Goal: Task Accomplishment & Management: Use online tool/utility

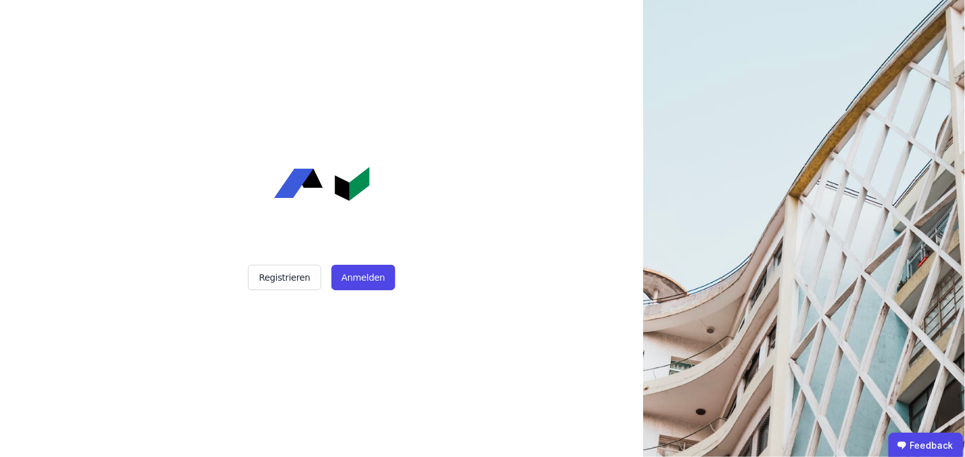
drag, startPoint x: 366, startPoint y: 286, endPoint x: 375, endPoint y: 291, distance: 9.7
click at [370, 289] on button "Anmelden" at bounding box center [363, 277] width 64 height 25
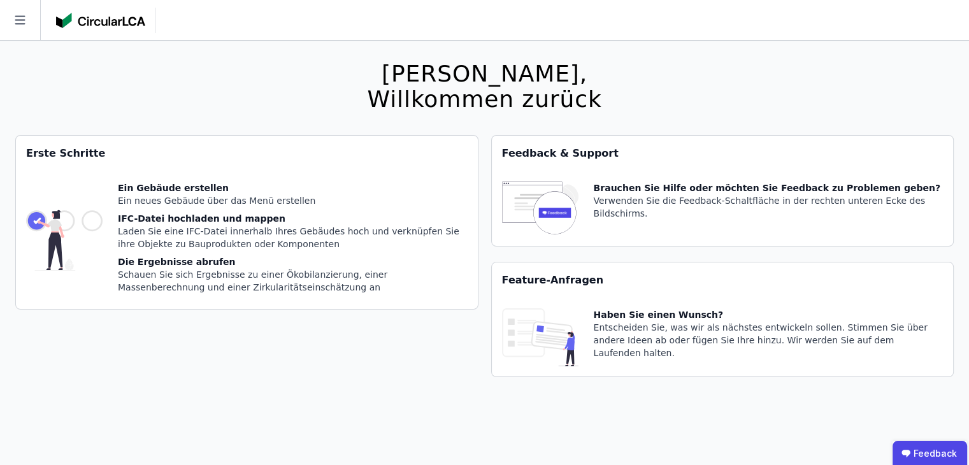
click at [122, 24] on img at bounding box center [100, 20] width 89 height 15
click at [13, 18] on icon at bounding box center [20, 20] width 40 height 40
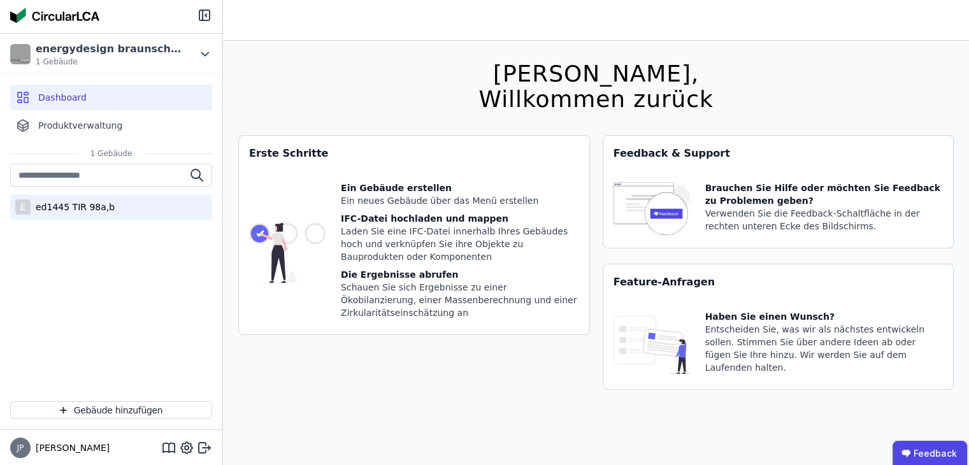
click at [48, 216] on div "E ed1445 TIR 98a,b" at bounding box center [111, 206] width 202 height 25
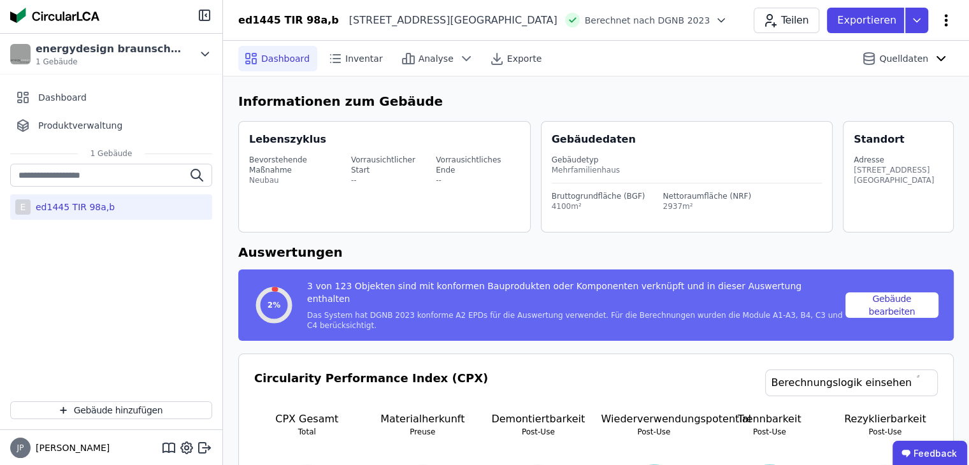
click at [948, 17] on icon at bounding box center [946, 20] width 15 height 15
click at [133, 320] on div "E ed1445 TIR 98a,b" at bounding box center [111, 277] width 222 height 227
click at [942, 26] on icon at bounding box center [946, 20] width 15 height 15
click at [896, 99] on span "Energie im Betrieb (B6)" at bounding box center [891, 102] width 103 height 25
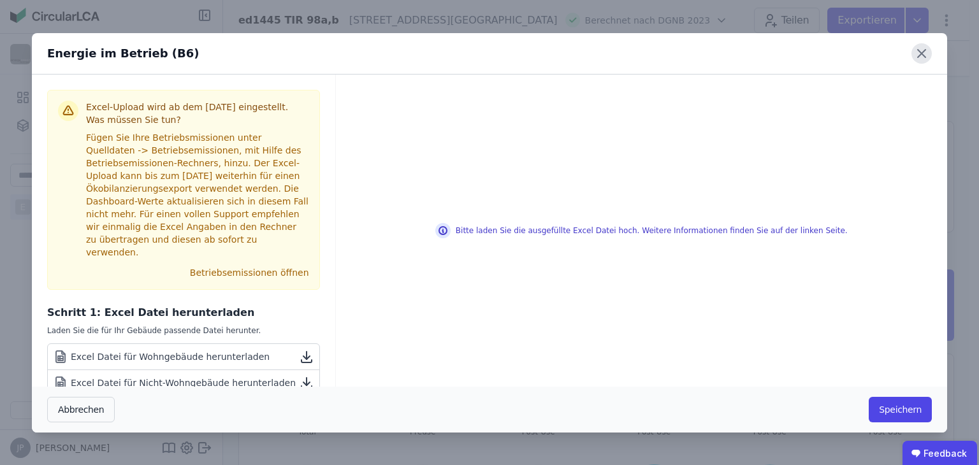
click at [926, 59] on icon at bounding box center [921, 53] width 20 height 20
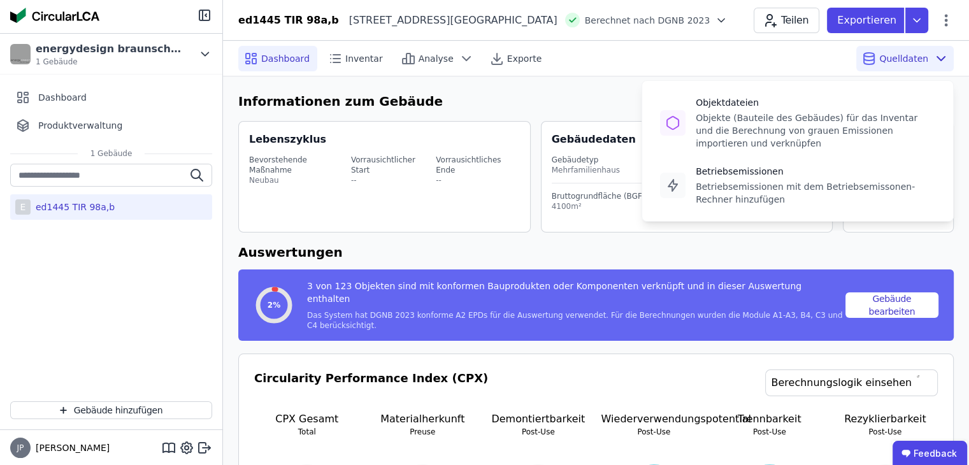
click at [914, 62] on span "Quelldaten" at bounding box center [903, 58] width 49 height 13
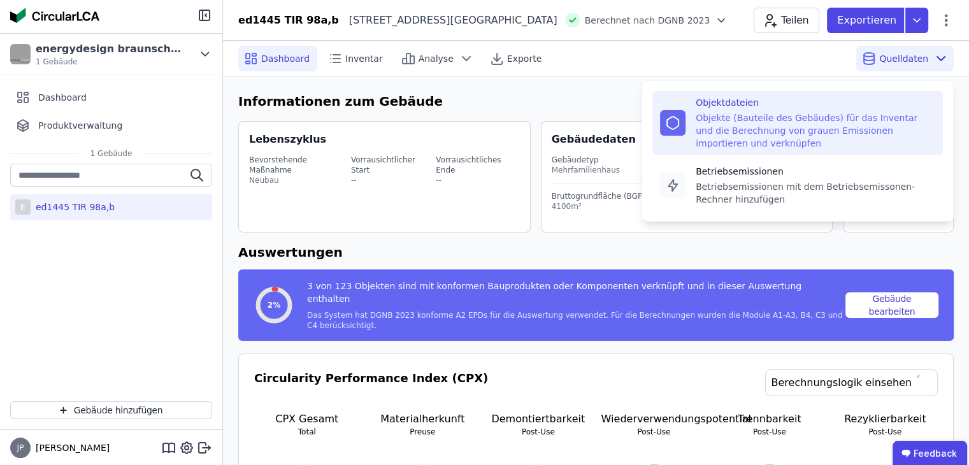
click at [832, 106] on div "Objektdateien" at bounding box center [816, 102] width 240 height 13
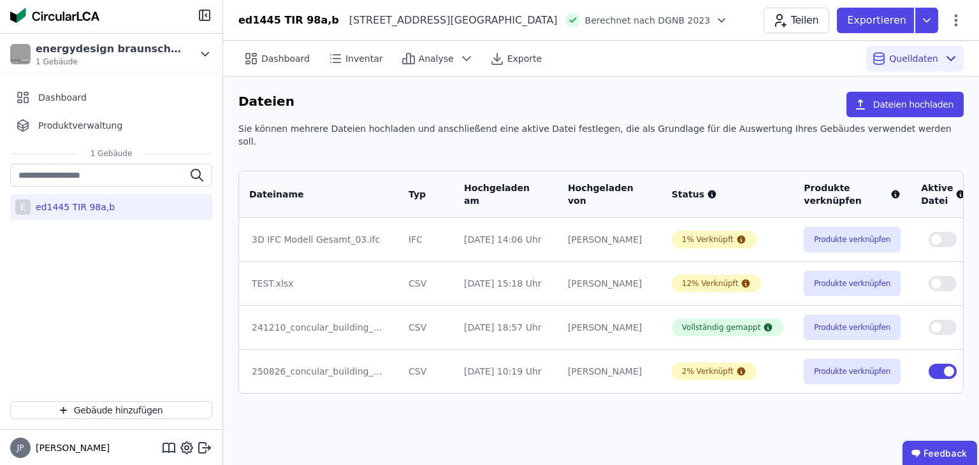
drag, startPoint x: 789, startPoint y: 401, endPoint x: 781, endPoint y: 390, distance: 14.1
click at [789, 401] on div "Dashboard Inventar Analyse Exporte Quelldaten Dateien Dateien hochladen Sie kön…" at bounding box center [601, 253] width 756 height 424
click at [954, 17] on icon at bounding box center [955, 20] width 15 height 15
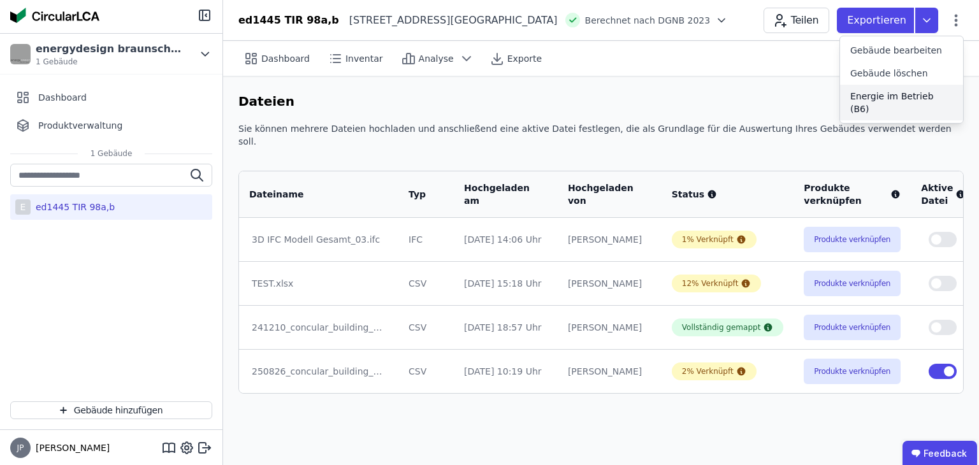
click at [900, 97] on span "Energie im Betrieb (B6)" at bounding box center [901, 102] width 103 height 25
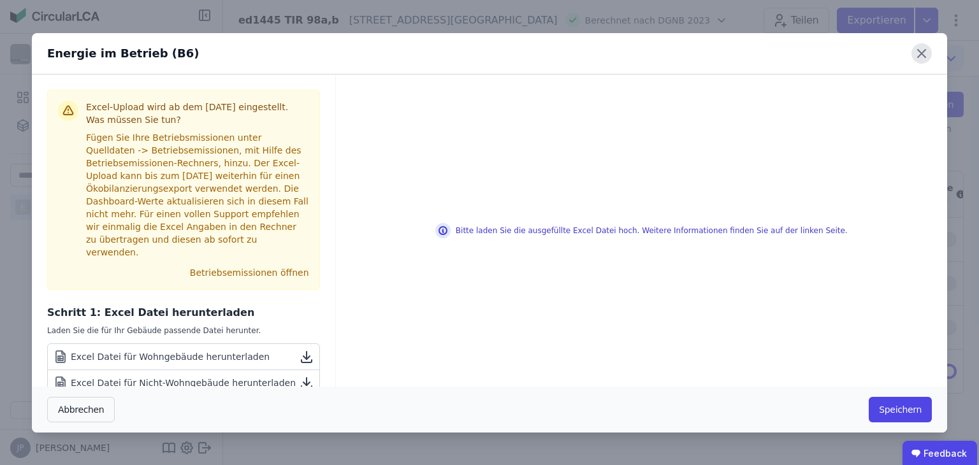
click at [918, 55] on icon at bounding box center [922, 54] width 8 height 8
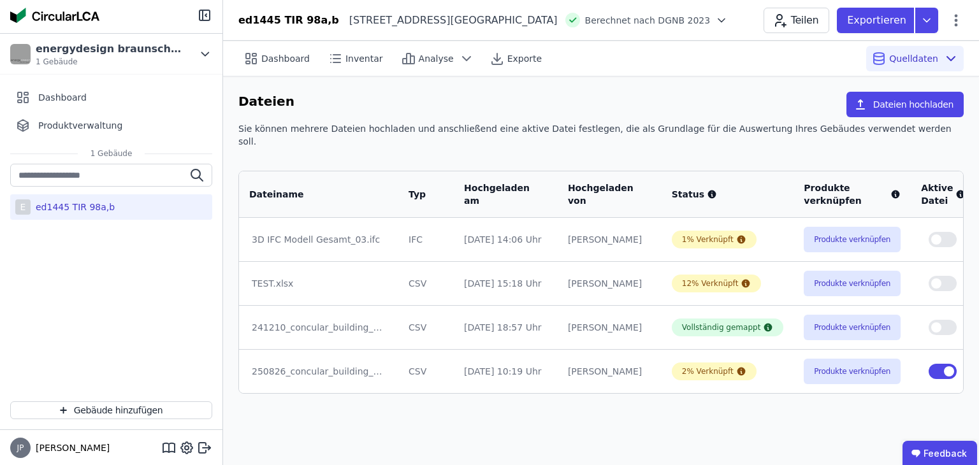
drag, startPoint x: 97, startPoint y: 256, endPoint x: 394, endPoint y: 80, distance: 345.1
click at [97, 256] on div "E ed1445 TIR 98a,b" at bounding box center [111, 277] width 222 height 227
drag, startPoint x: 923, startPoint y: 115, endPoint x: 722, endPoint y: 152, distance: 204.1
click at [722, 152] on div "Dateien Dateien hochladen Sie können mehrere Dateien hochladen und anschließend…" at bounding box center [601, 242] width 756 height 333
click at [868, 117] on div "Dateien Dateien hochladen" at bounding box center [600, 107] width 725 height 31
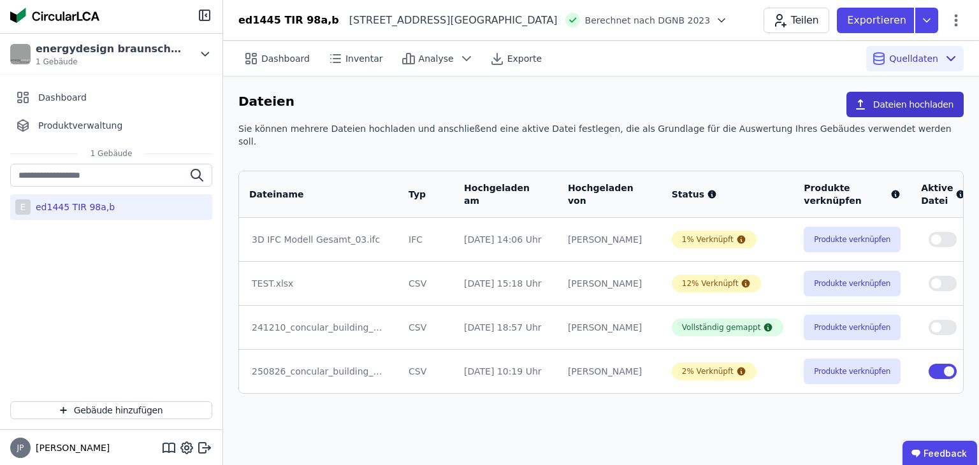
click at [866, 102] on icon "button" at bounding box center [860, 104] width 13 height 13
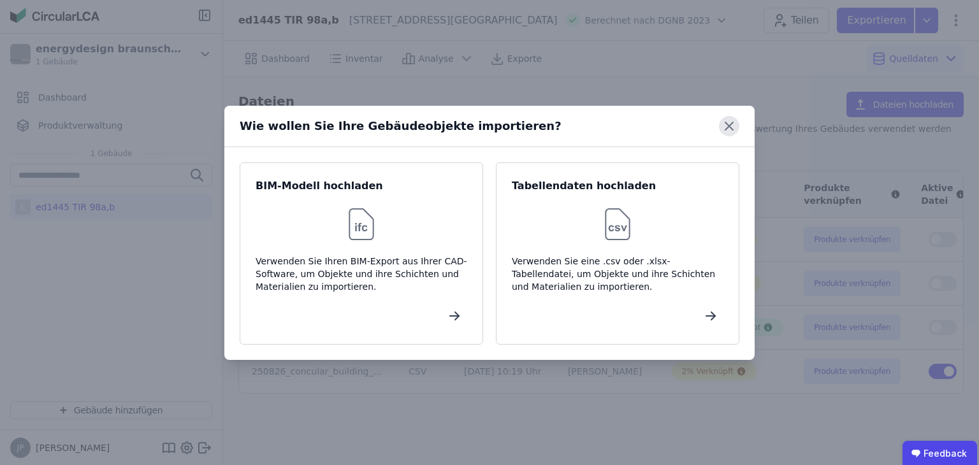
click at [720, 122] on icon at bounding box center [729, 126] width 20 height 20
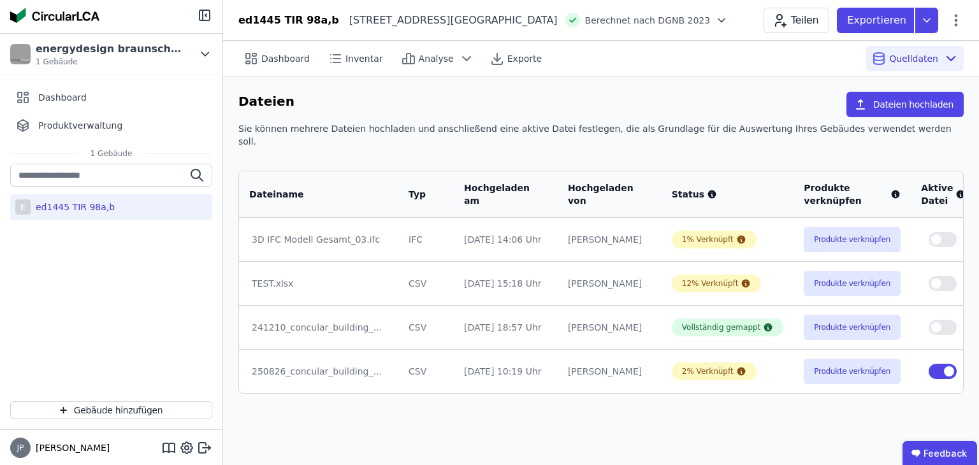
drag, startPoint x: 782, startPoint y: 419, endPoint x: 925, endPoint y: 389, distance: 145.7
click at [925, 389] on div "Dateien Dateien hochladen Sie können mehrere Dateien hochladen und anschließend…" at bounding box center [601, 242] width 756 height 333
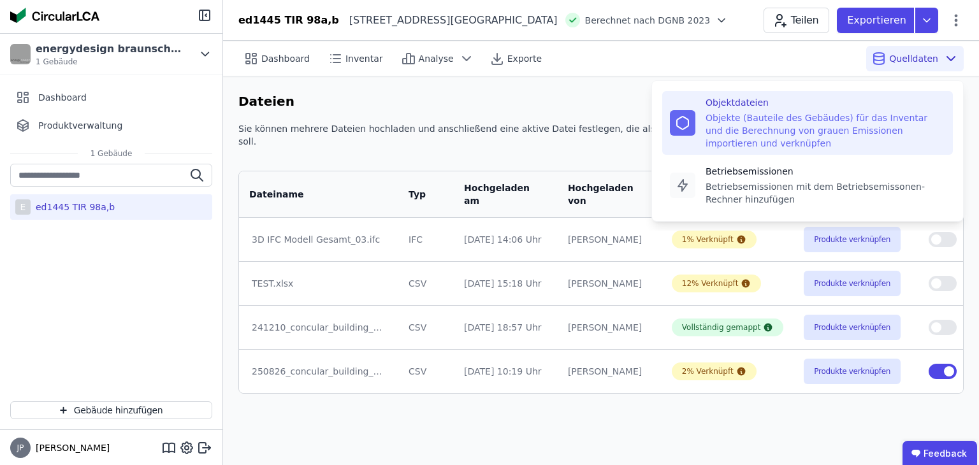
click at [807, 124] on div "Objekte (Bauteile des Gebäudes) für das Inventar und die Berechnung von grauen …" at bounding box center [825, 131] width 240 height 38
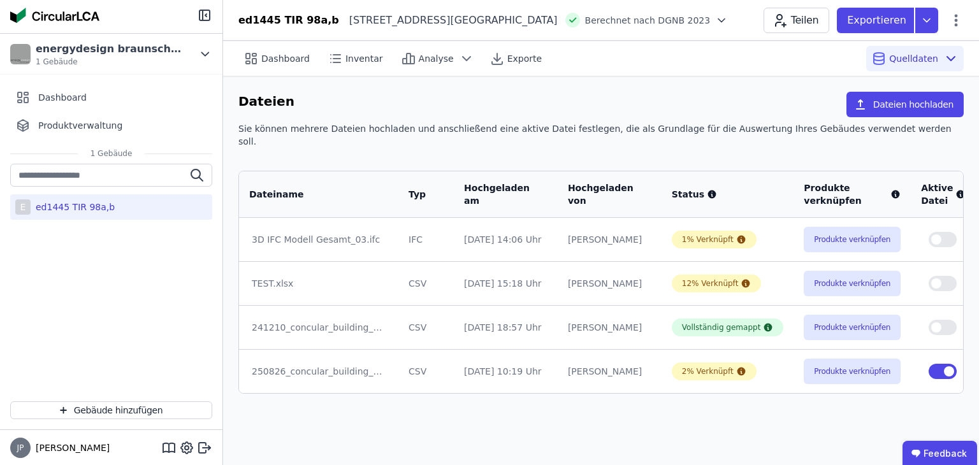
drag, startPoint x: 475, startPoint y: 412, endPoint x: 457, endPoint y: 399, distance: 21.8
click at [457, 399] on div "Dashboard Inventar Analyse Exporte Quelldaten Dateien Dateien hochladen Sie kön…" at bounding box center [601, 253] width 756 height 424
click at [287, 282] on td "TEST.xlsx" at bounding box center [318, 283] width 159 height 44
click at [281, 321] on div "241210_concular_building_components_template(3).xlsx" at bounding box center [319, 327] width 134 height 13
click at [911, 218] on td at bounding box center [943, 239] width 65 height 43
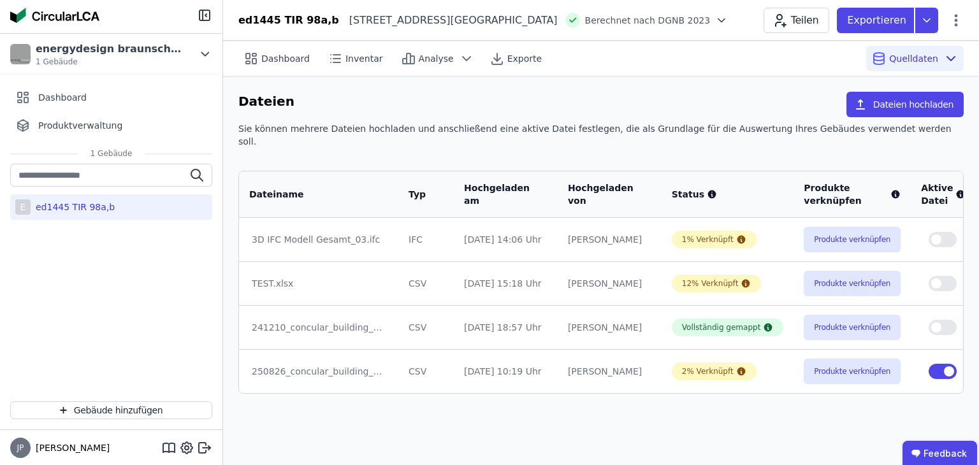
click at [931, 234] on span "button" at bounding box center [936, 239] width 10 height 10
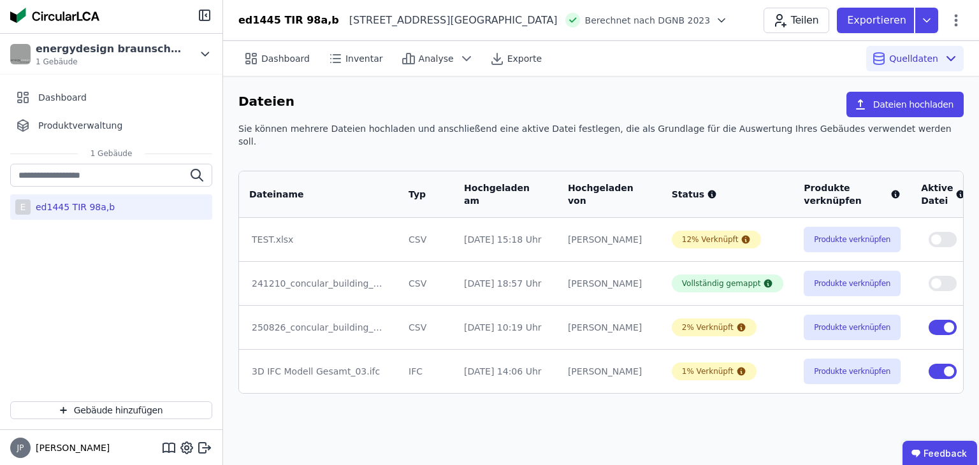
click at [928, 232] on button "button" at bounding box center [942, 239] width 28 height 15
click at [928, 276] on button "button" at bounding box center [942, 283] width 28 height 15
click at [913, 305] on td at bounding box center [943, 327] width 65 height 44
click at [944, 322] on span "button" at bounding box center [949, 327] width 10 height 10
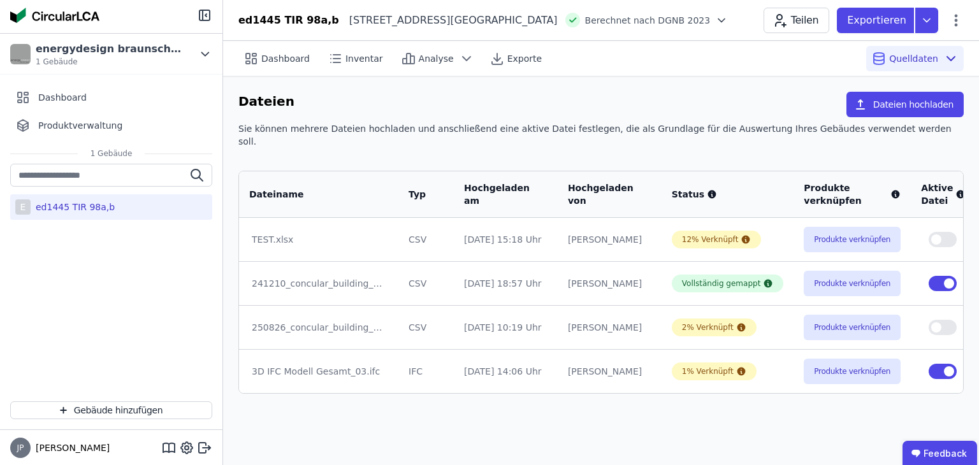
click at [928, 364] on button "button" at bounding box center [942, 371] width 28 height 15
click at [104, 205] on div "ed1445 TIR 98a,b" at bounding box center [73, 207] width 84 height 13
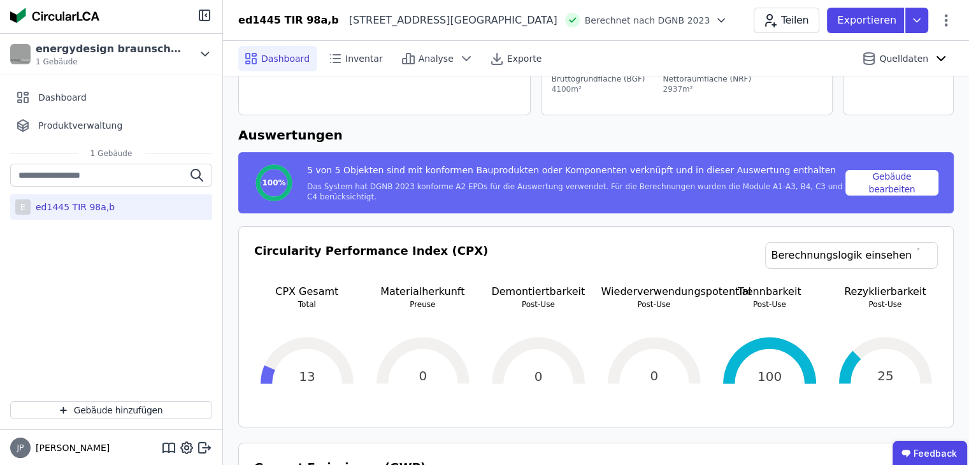
scroll to position [67, 0]
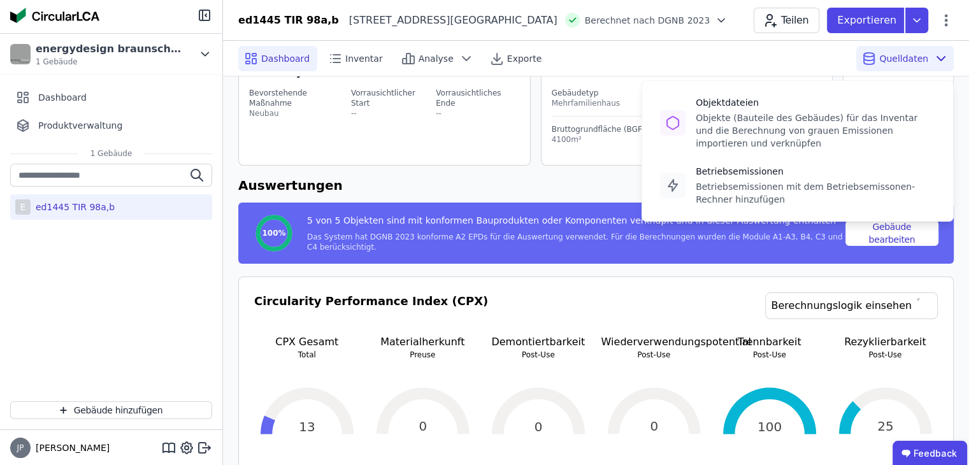
click at [939, 55] on icon at bounding box center [940, 58] width 15 height 15
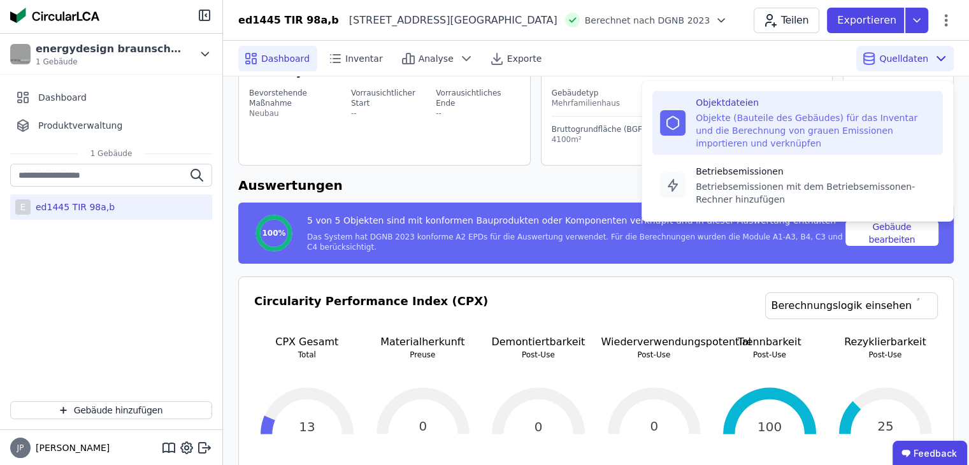
click at [805, 100] on div "Objektdateien" at bounding box center [816, 102] width 240 height 13
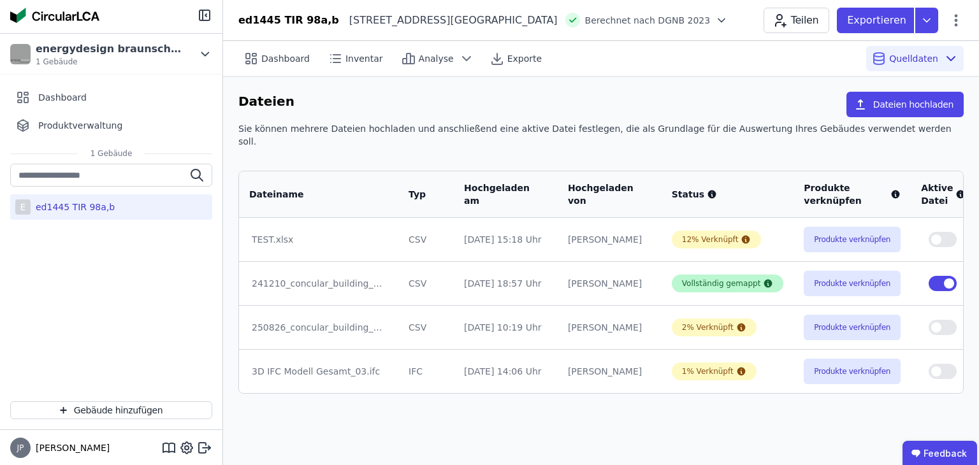
click at [690, 278] on div "Vollständig gemappt" at bounding box center [721, 283] width 79 height 10
click at [838, 276] on button "Produkte verknüpfen" at bounding box center [851, 283] width 97 height 25
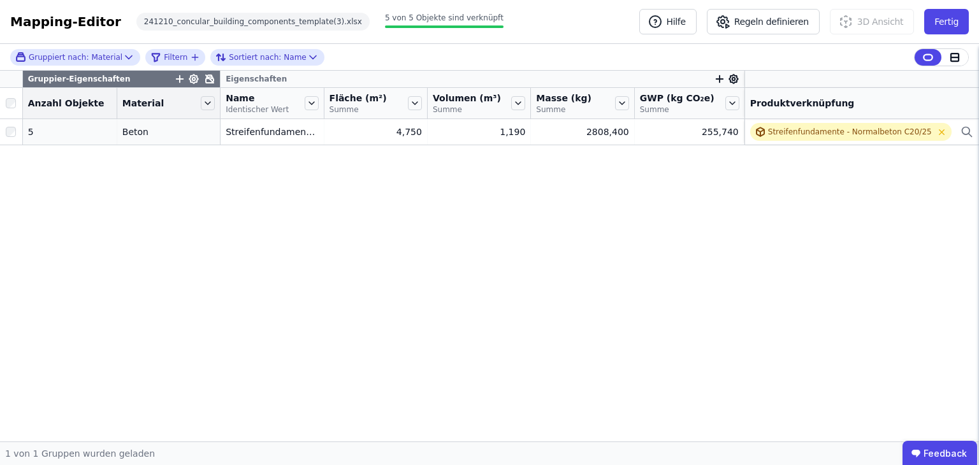
click at [955, 50] on div at bounding box center [954, 57] width 27 height 17
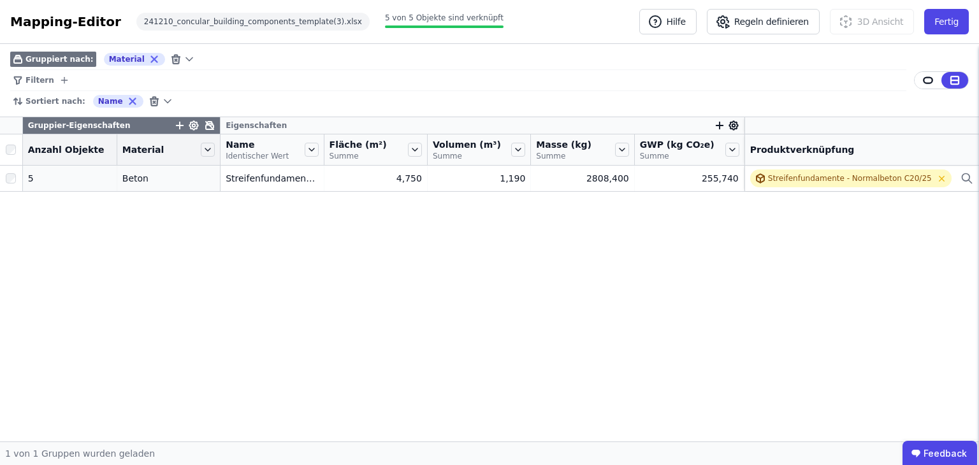
click at [964, 69] on div "Gruppiert nach: Material Filtern Sortiert nach: Name" at bounding box center [489, 80] width 979 height 73
click at [957, 80] on icon at bounding box center [955, 80] width 8 height 0
click at [948, 21] on button "Fertig" at bounding box center [946, 21] width 45 height 25
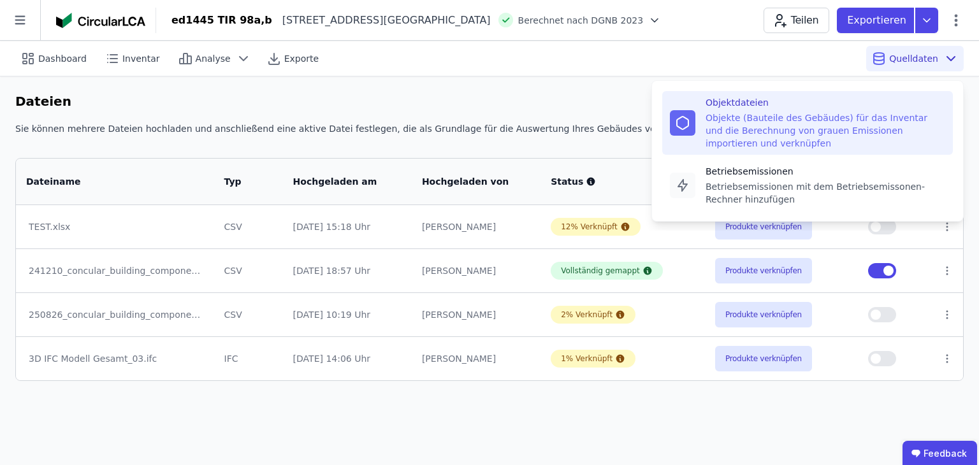
click at [953, 57] on icon at bounding box center [951, 59] width 8 height 4
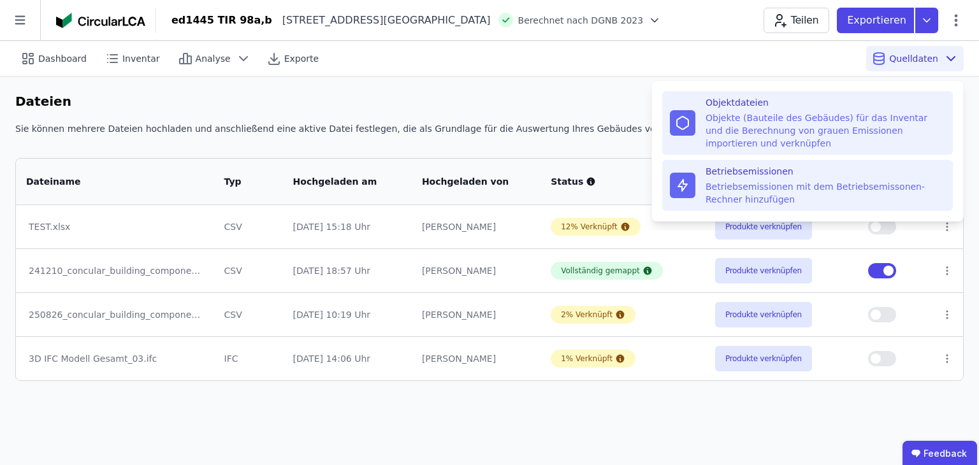
click at [795, 187] on div "Betriebsemissionen mit dem Betriebsemissonen-Rechner hinzufügen" at bounding box center [825, 192] width 240 height 25
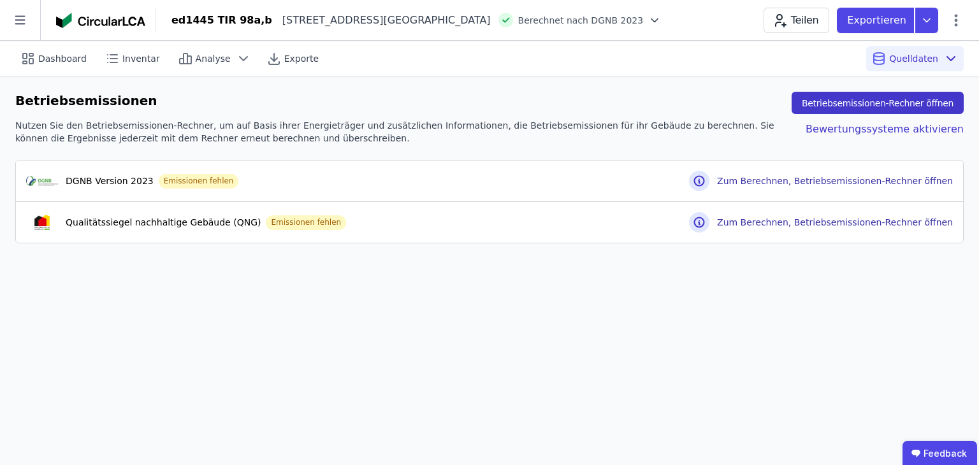
click at [912, 97] on button "Betriebsemissionen-Rechner öffnen" at bounding box center [877, 103] width 172 height 22
click at [147, 66] on div "Inventar" at bounding box center [133, 58] width 68 height 25
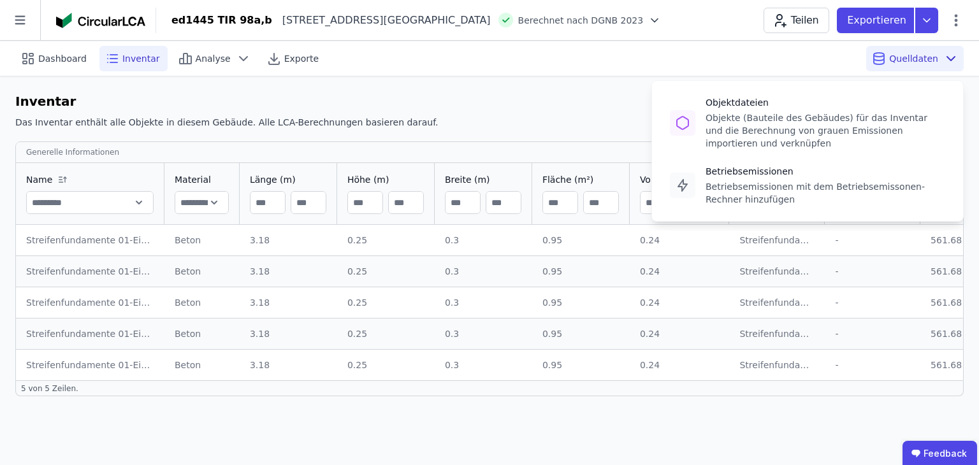
click at [954, 62] on icon at bounding box center [950, 58] width 15 height 15
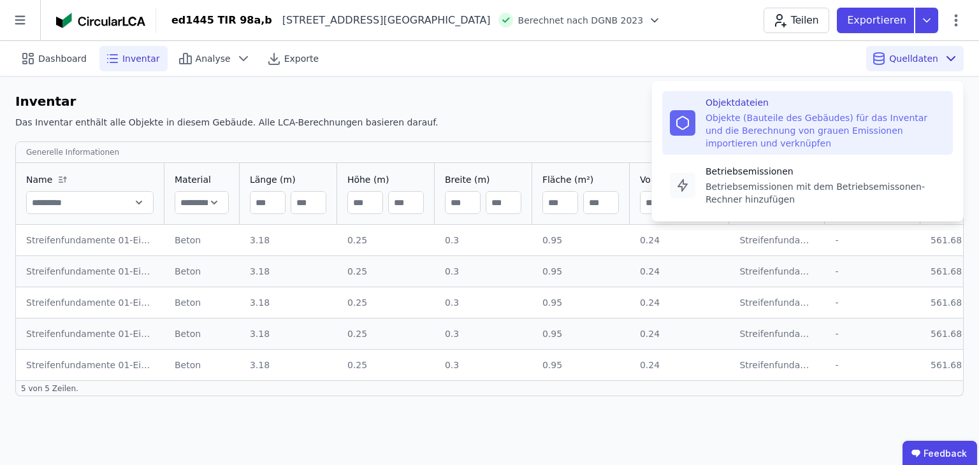
click at [734, 106] on div "Objektdateien" at bounding box center [825, 102] width 240 height 13
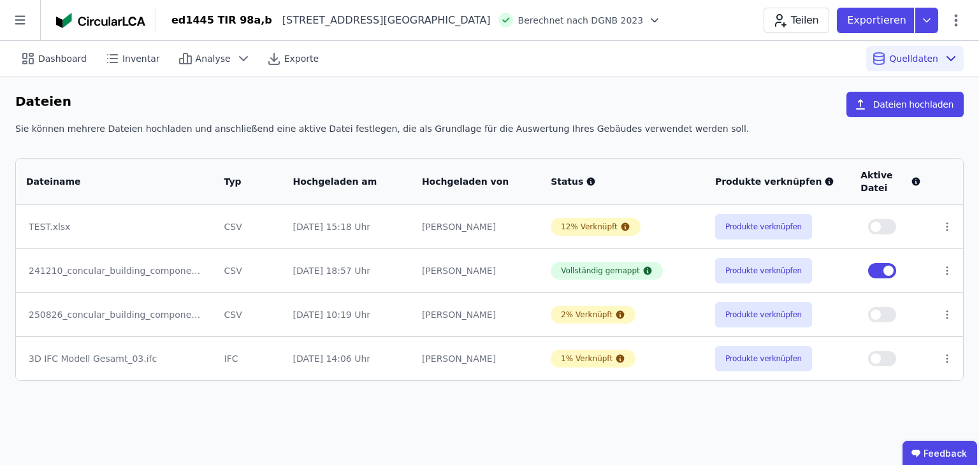
click at [178, 269] on div "241210_concular_building_components_template(3).xlsx" at bounding box center [115, 270] width 173 height 13
click at [794, 274] on button "Produkte verknüpfen" at bounding box center [763, 270] width 97 height 25
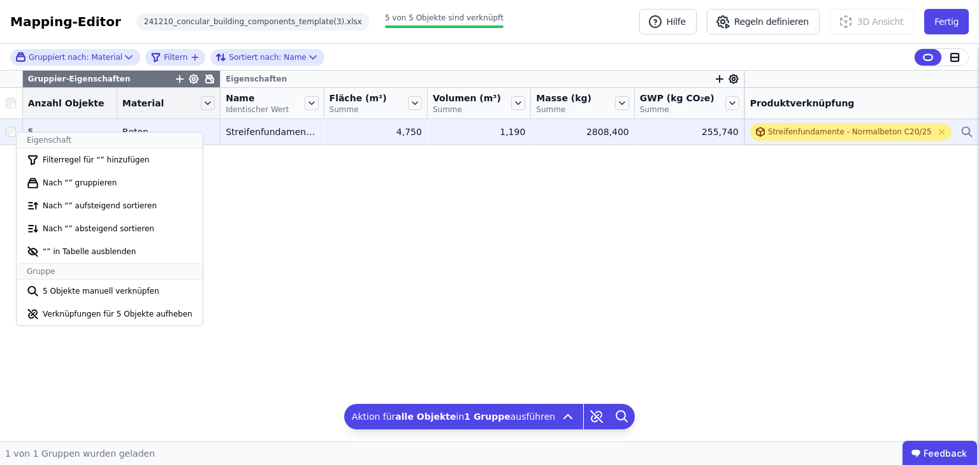
click at [872, 128] on div "Streifenfundamente - Normalbeton C20/25" at bounding box center [850, 132] width 164 height 10
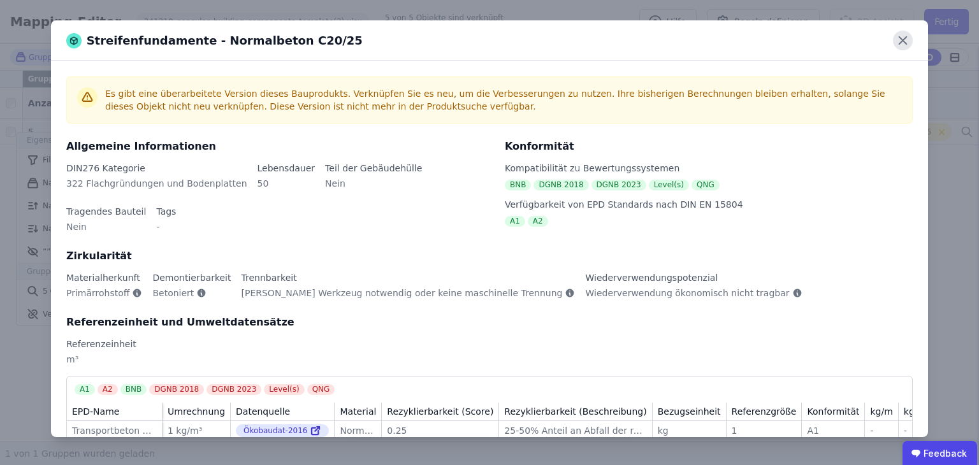
click at [909, 34] on icon at bounding box center [903, 41] width 20 height 20
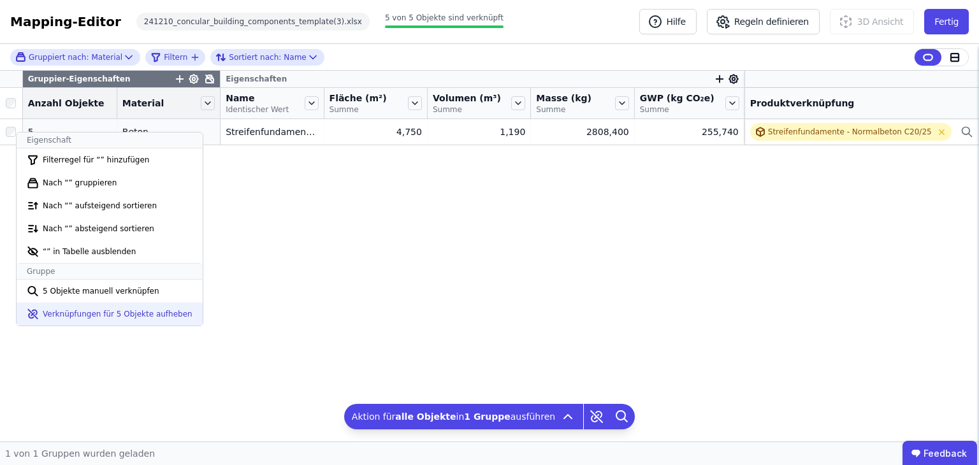
click at [133, 316] on li "Verknüpfungen für 5 Objekte aufheben" at bounding box center [110, 314] width 186 height 23
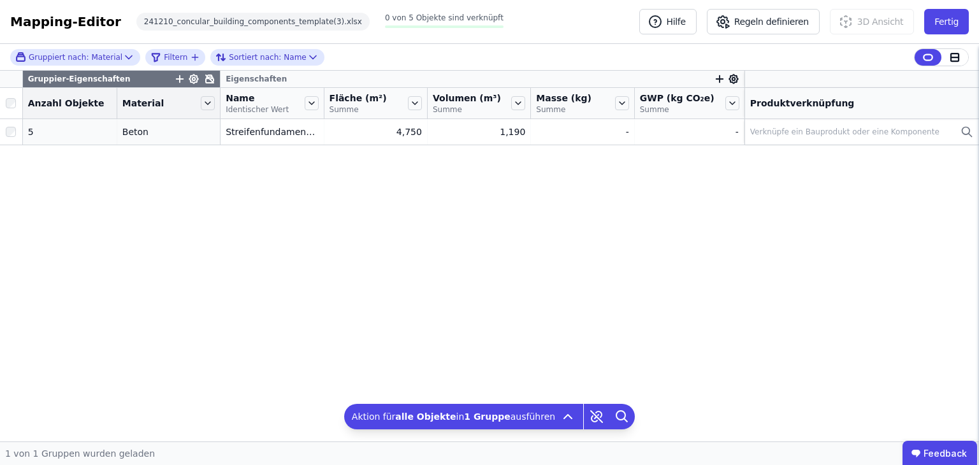
click at [168, 280] on div "Gruppier-Eigenschaften Eigenschaften Anzahl Objekte Material Name Identischer W…" at bounding box center [489, 256] width 979 height 371
click at [962, 18] on button "Fertig" at bounding box center [946, 21] width 45 height 25
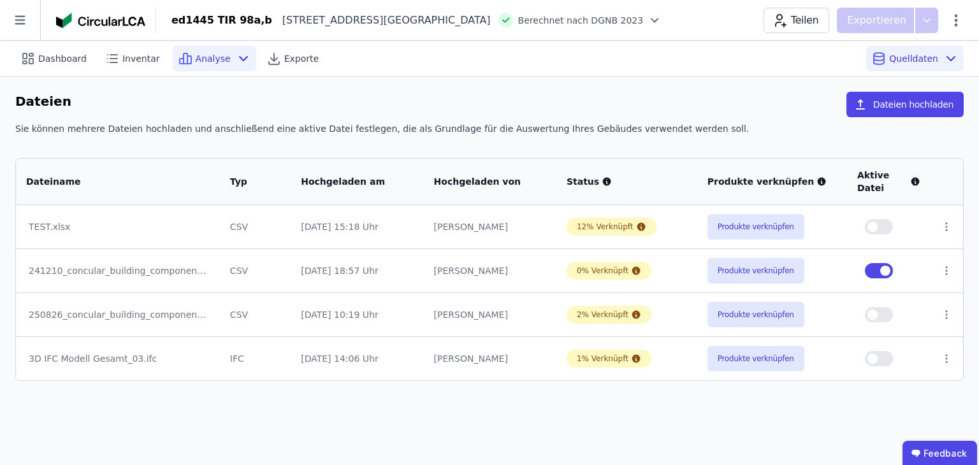
click at [223, 63] on div "Analyse" at bounding box center [214, 58] width 83 height 25
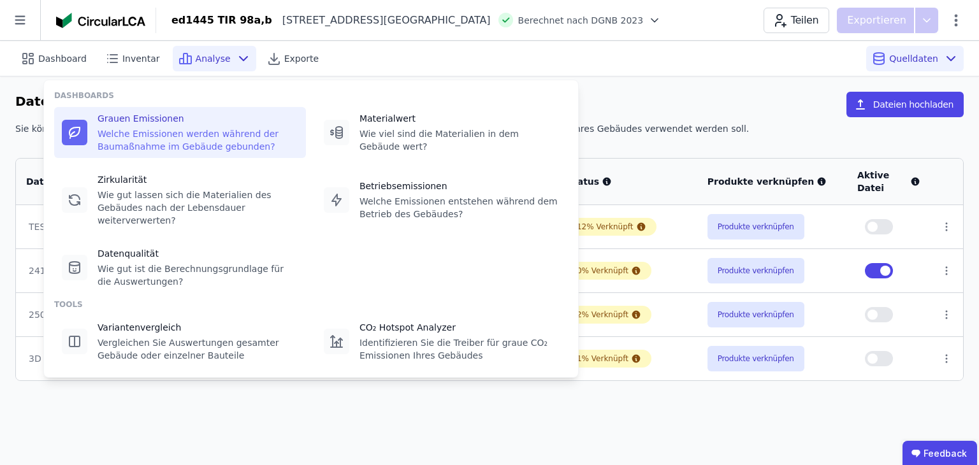
click at [167, 116] on div "Grauen Emissionen" at bounding box center [197, 118] width 201 height 13
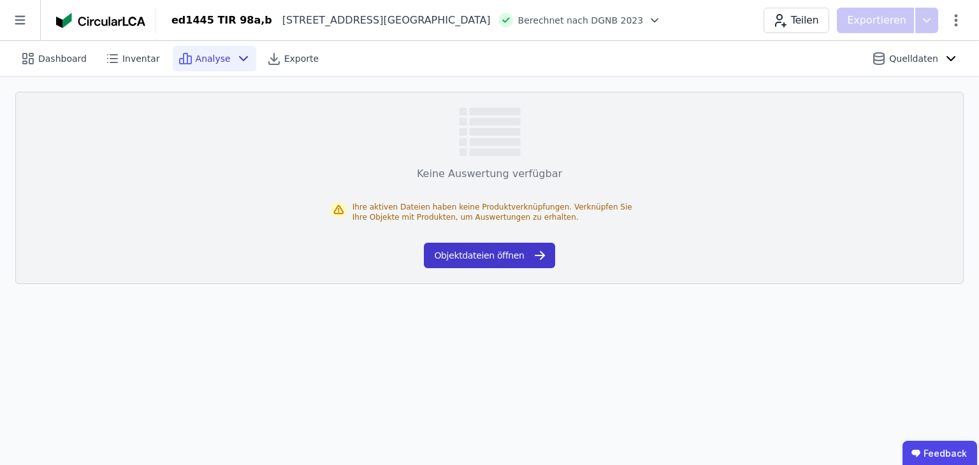
click at [490, 251] on button "Objektdateien öffnen" at bounding box center [489, 255] width 131 height 25
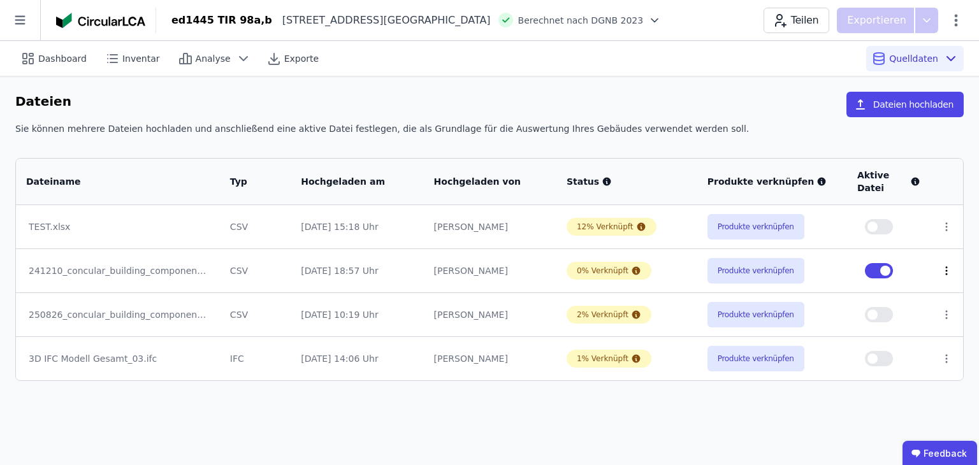
click at [945, 266] on icon at bounding box center [945, 270] width 11 height 11
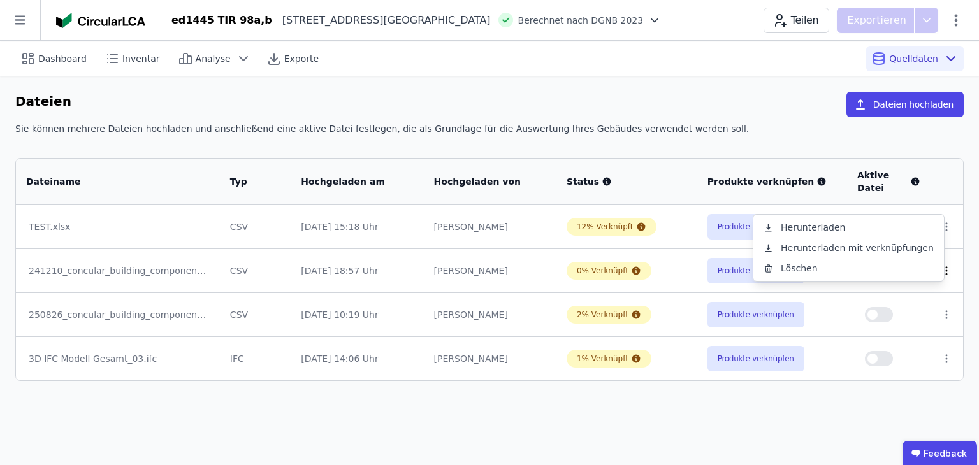
click at [946, 267] on icon at bounding box center [945, 270] width 11 height 11
